Goal: Transaction & Acquisition: Book appointment/travel/reservation

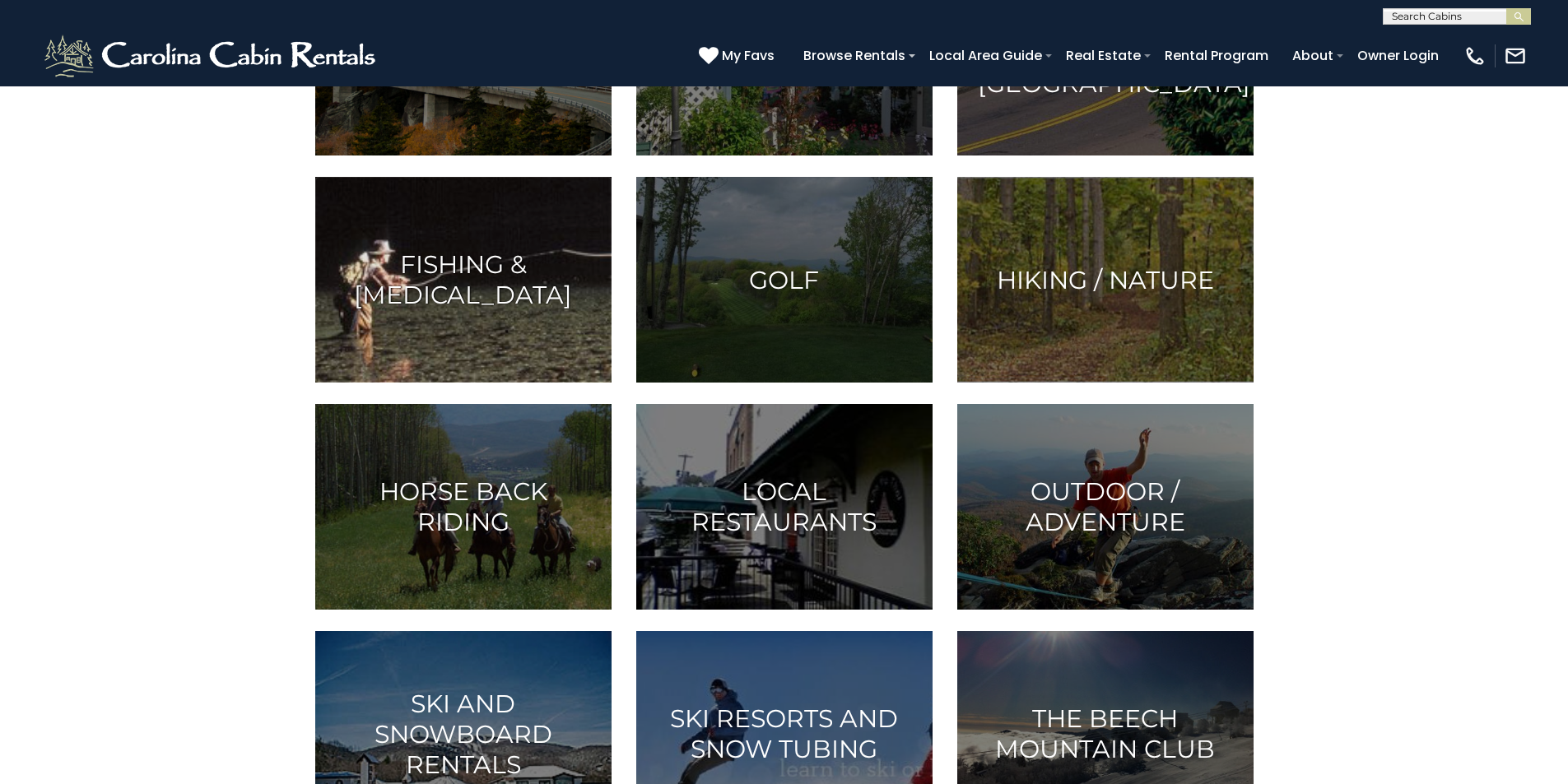
click at [455, 383] on img at bounding box center [463, 279] width 296 height 206
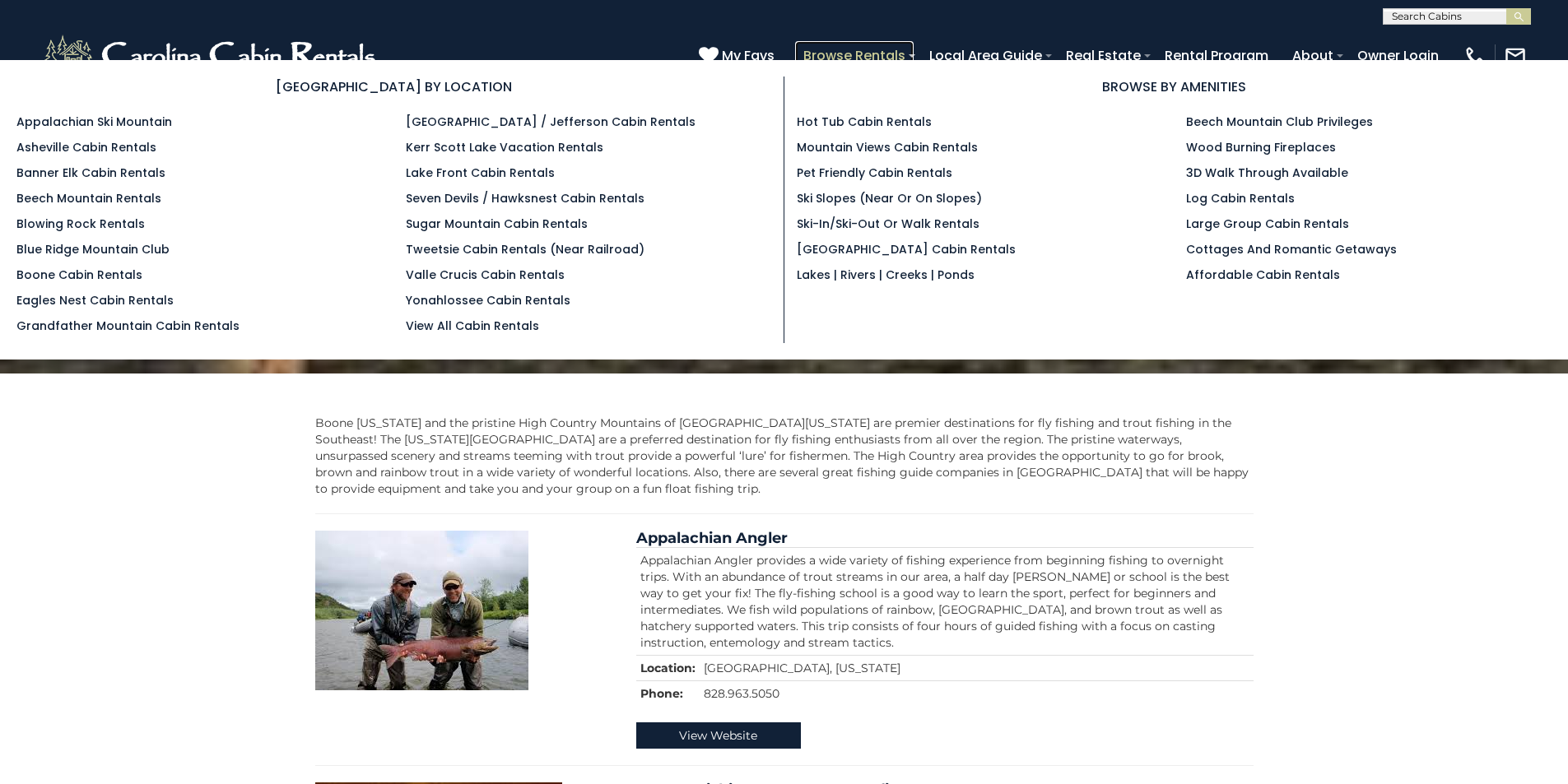
click at [914, 50] on link "Browse Rentals" at bounding box center [853, 56] width 118 height 29
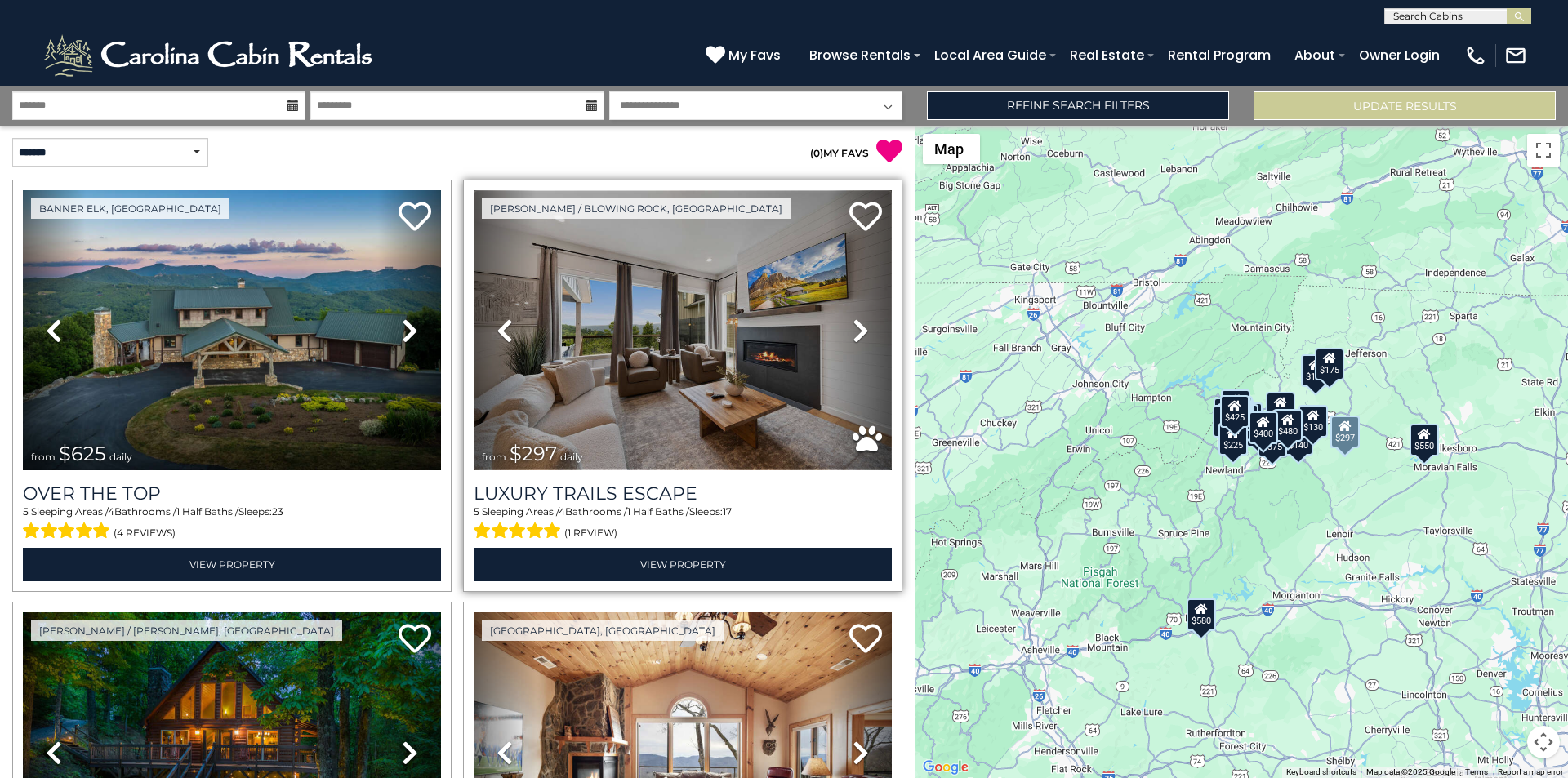
click at [678, 191] on img at bounding box center [683, 329] width 418 height 280
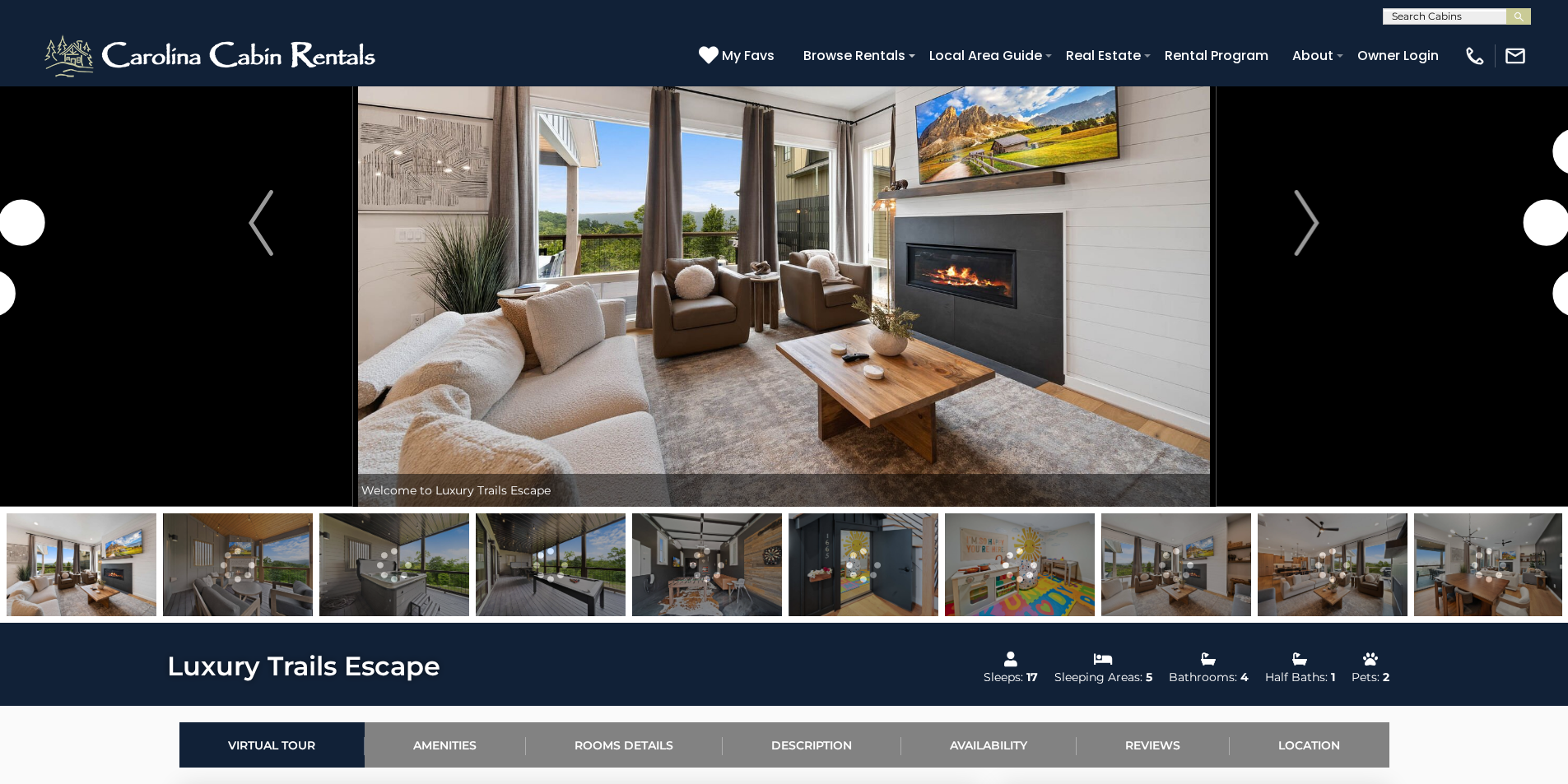
scroll to position [206, 0]
